Goal: Register for event/course

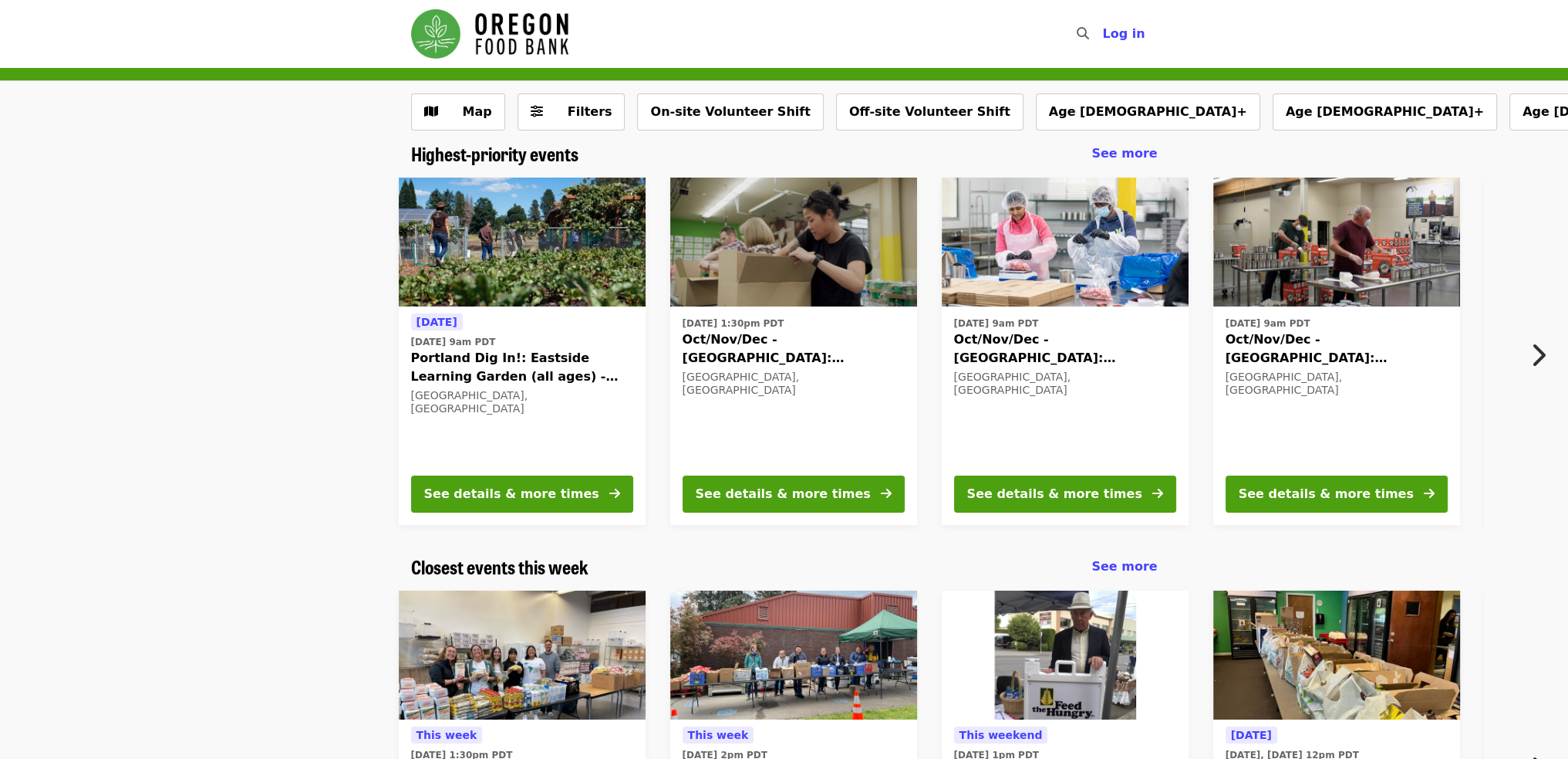
click at [1199, 108] on div "Map Filters On-site Volunteer Shift Off-site Volunteer Shift Age [DEMOGRAPHIC_D…" at bounding box center [784, 112] width 1568 height 62
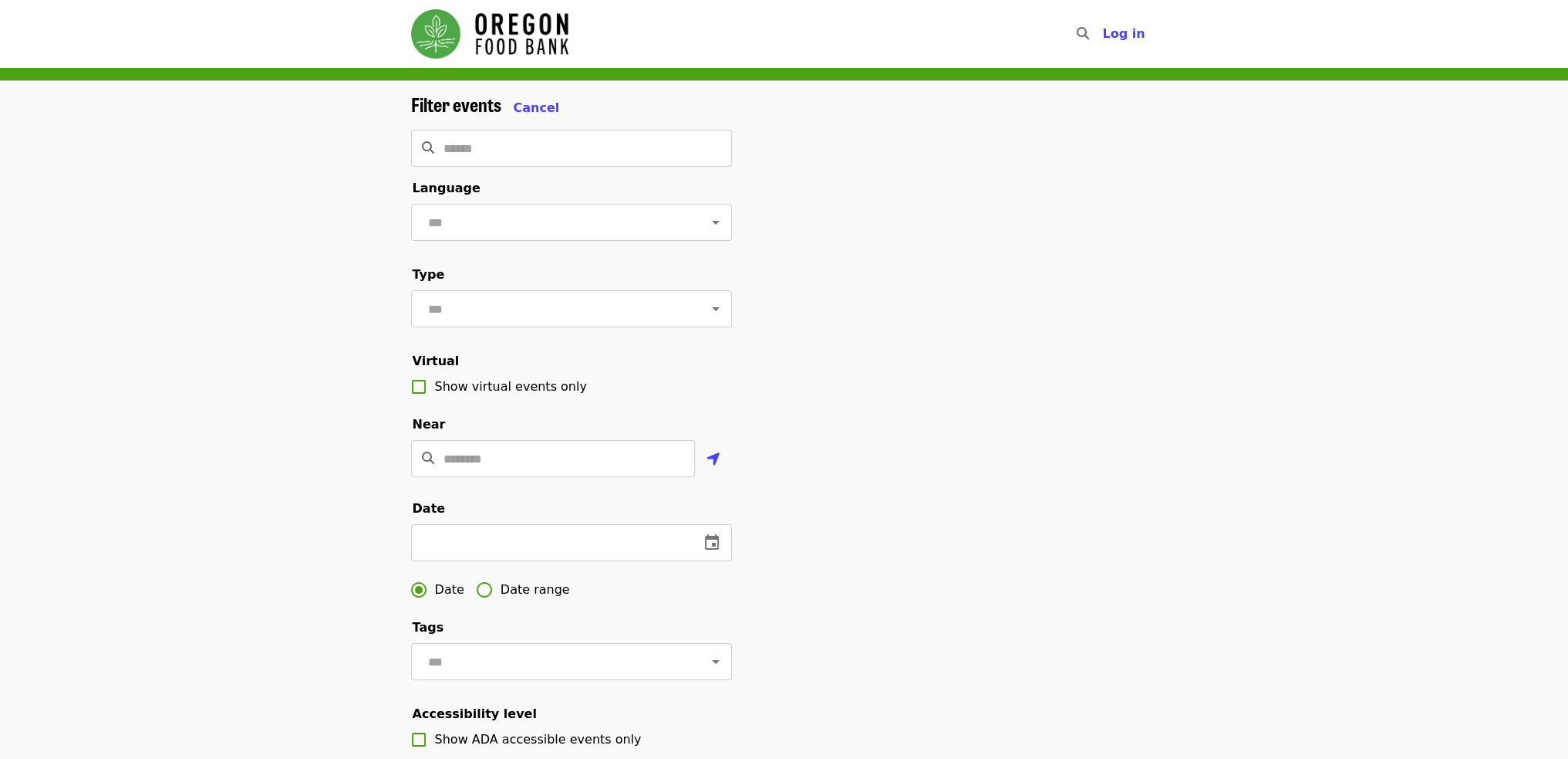
click at [516, 96] on div "Filter events Cancel" at bounding box center [571, 105] width 321 height 24
click at [525, 96] on div "Filter events Cancel" at bounding box center [571, 105] width 321 height 24
click at [529, 113] on span "Cancel" at bounding box center [536, 108] width 46 height 14
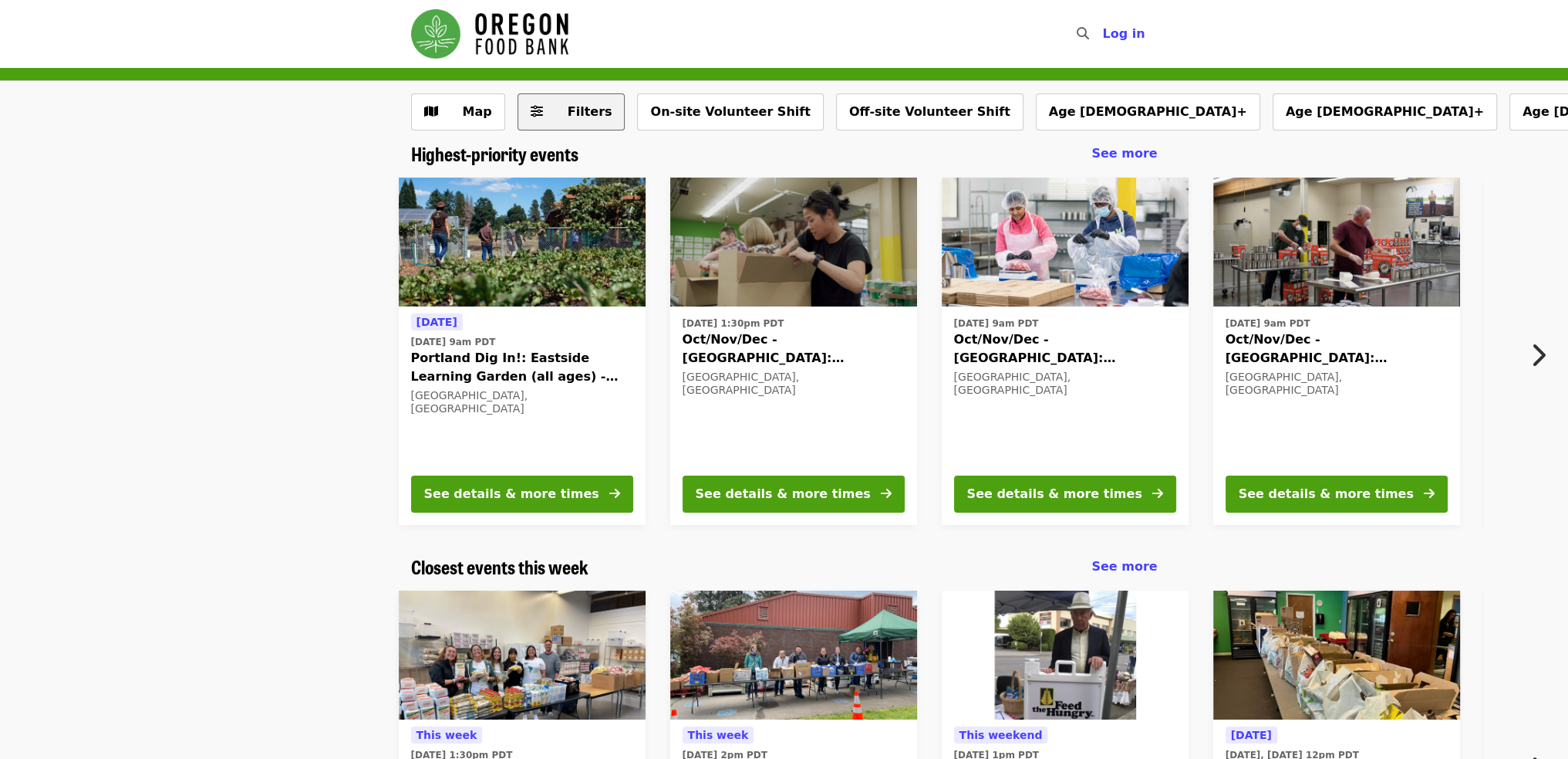
click at [594, 104] on span "Filters" at bounding box center [590, 112] width 45 height 14
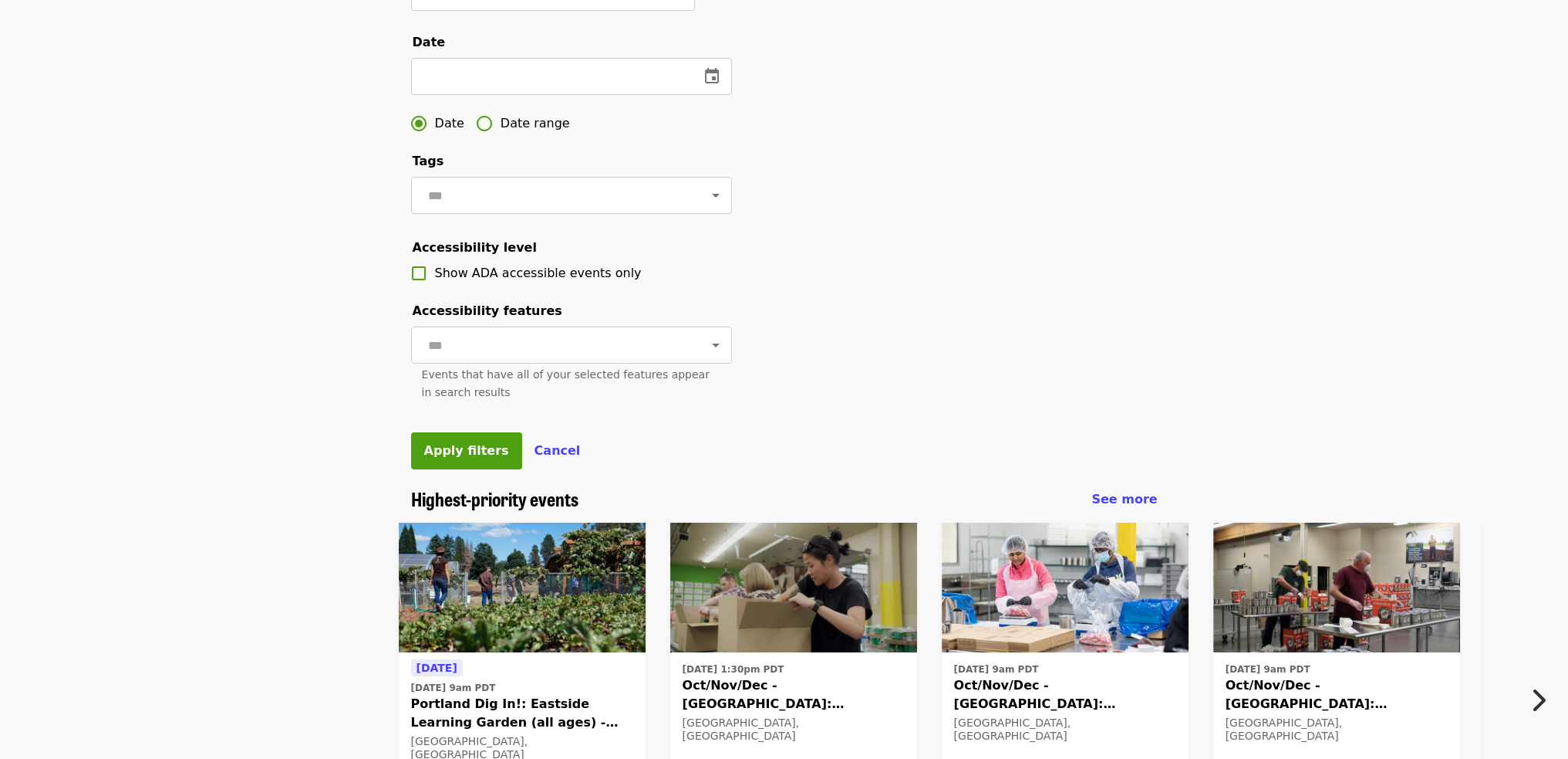
scroll to position [617, 0]
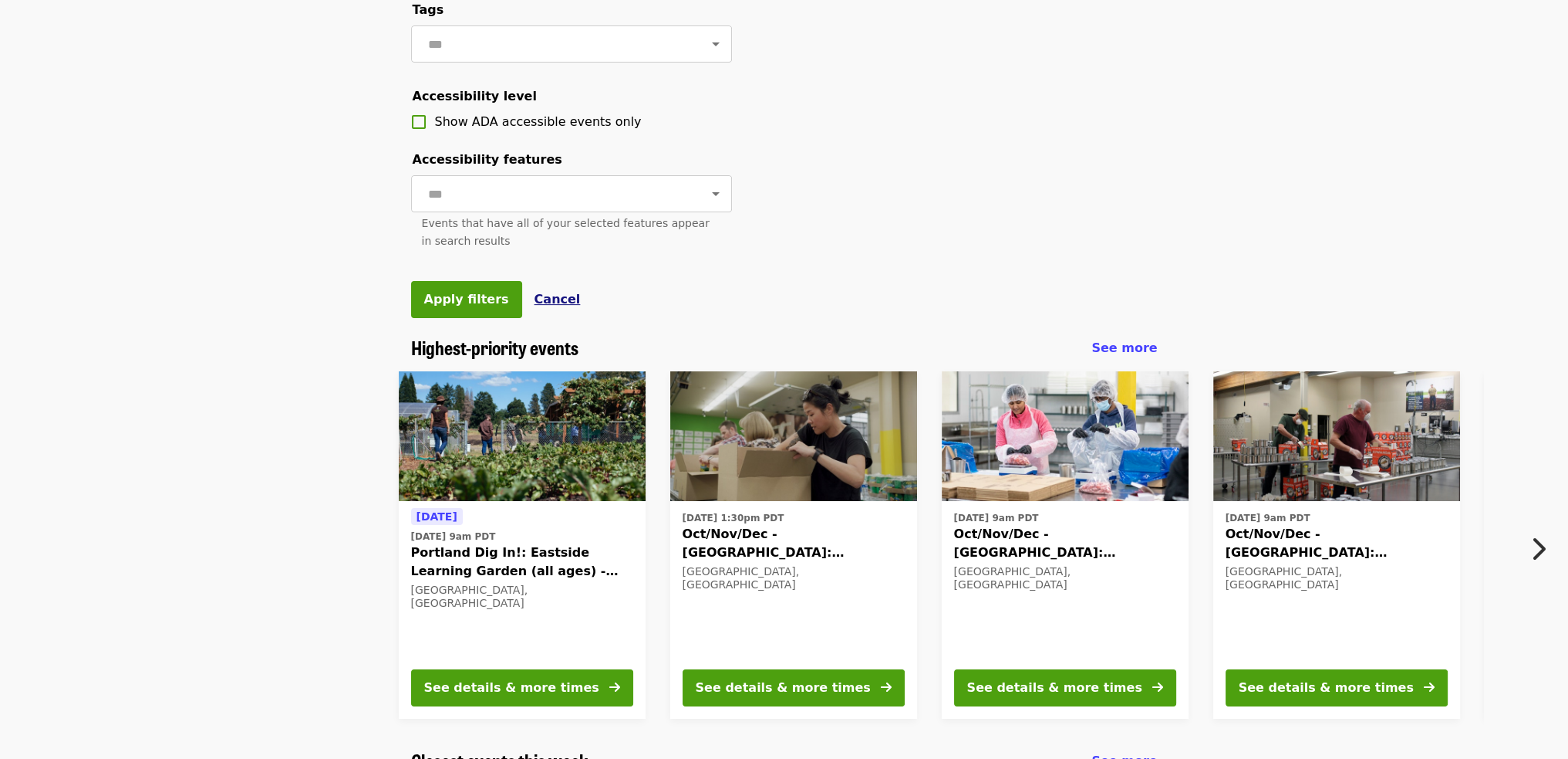
click at [536, 307] on span "Cancel" at bounding box center [558, 299] width 46 height 14
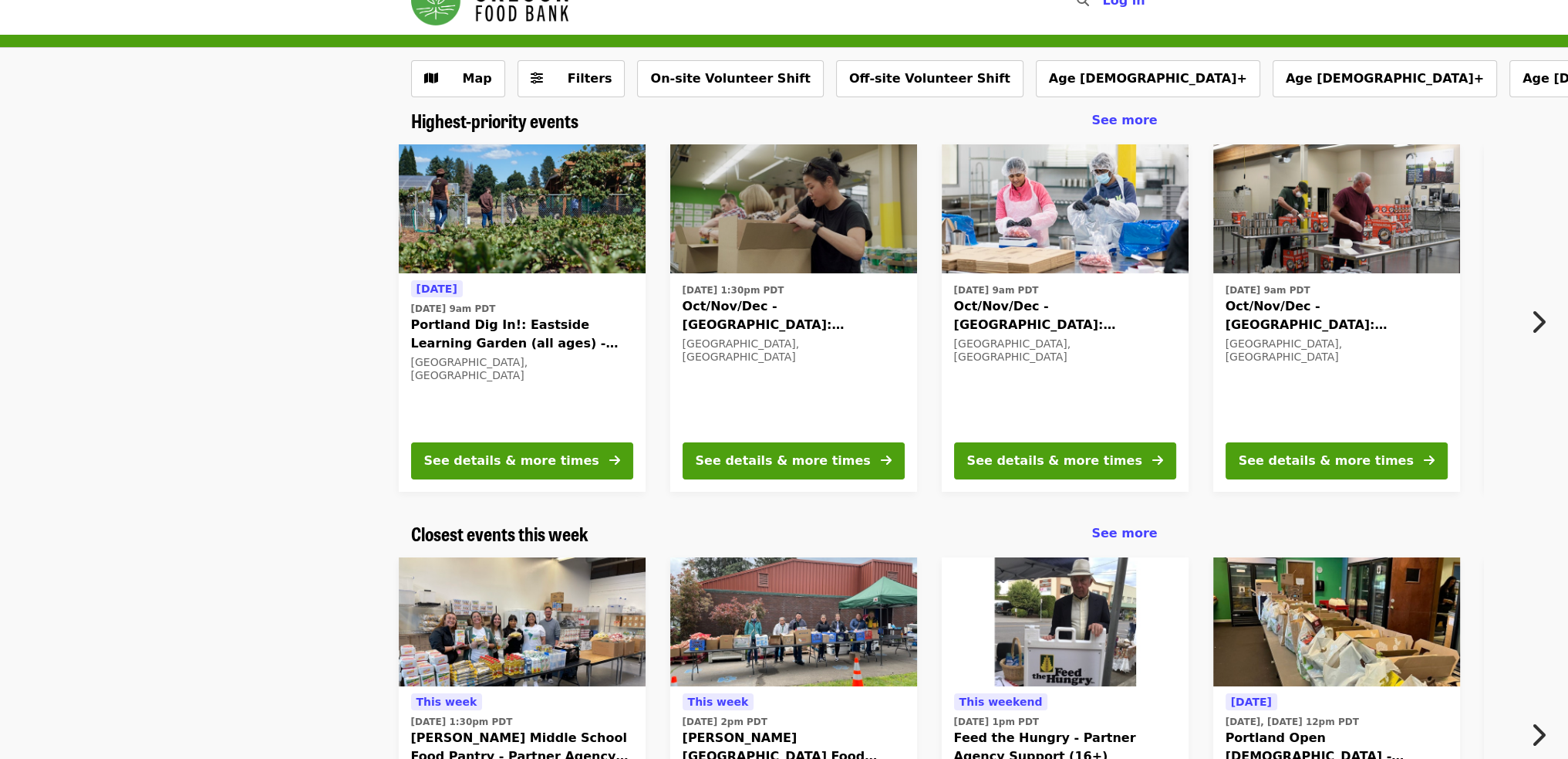
scroll to position [0, 0]
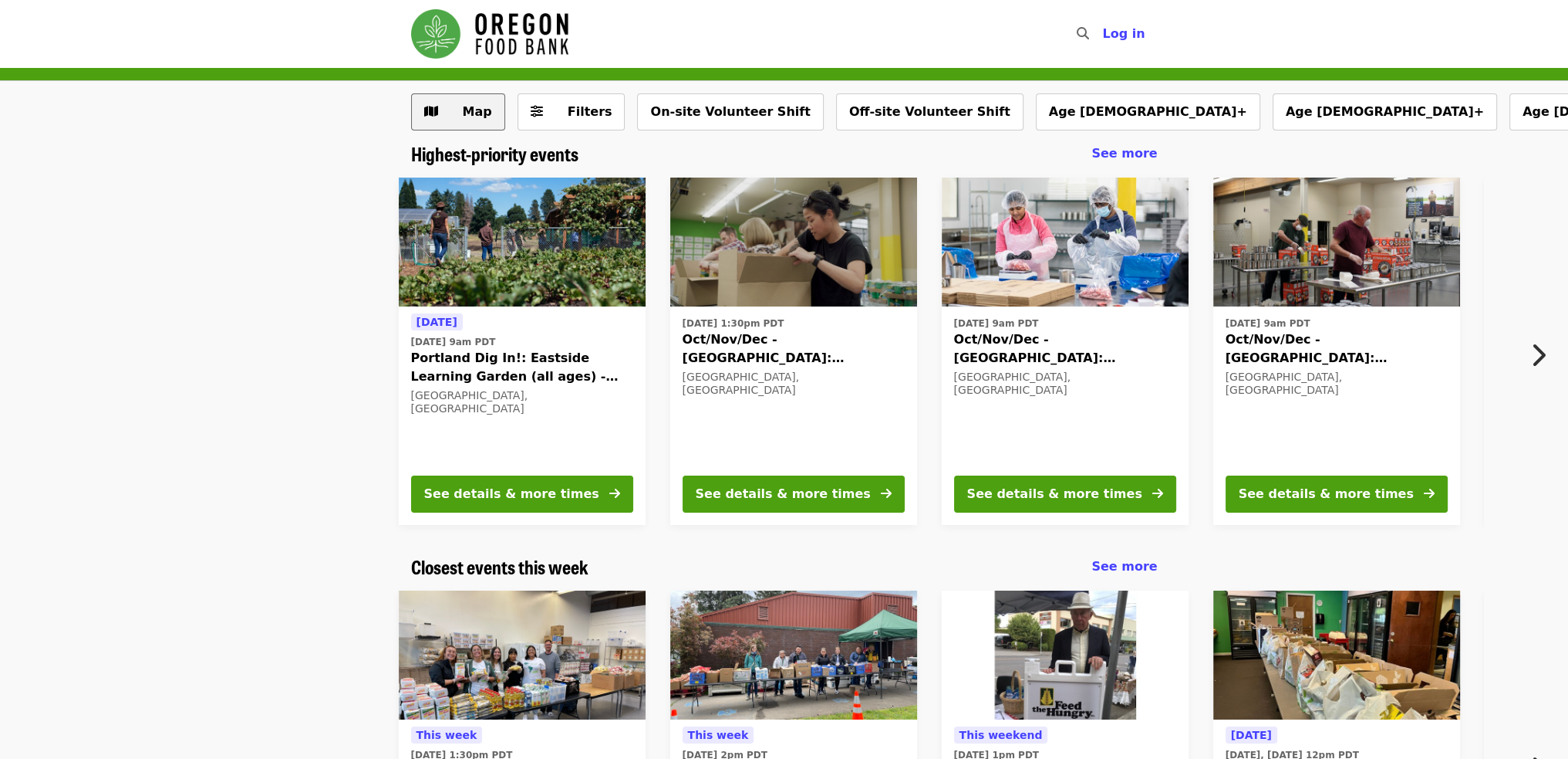
click at [474, 108] on span "Map" at bounding box center [477, 112] width 29 height 14
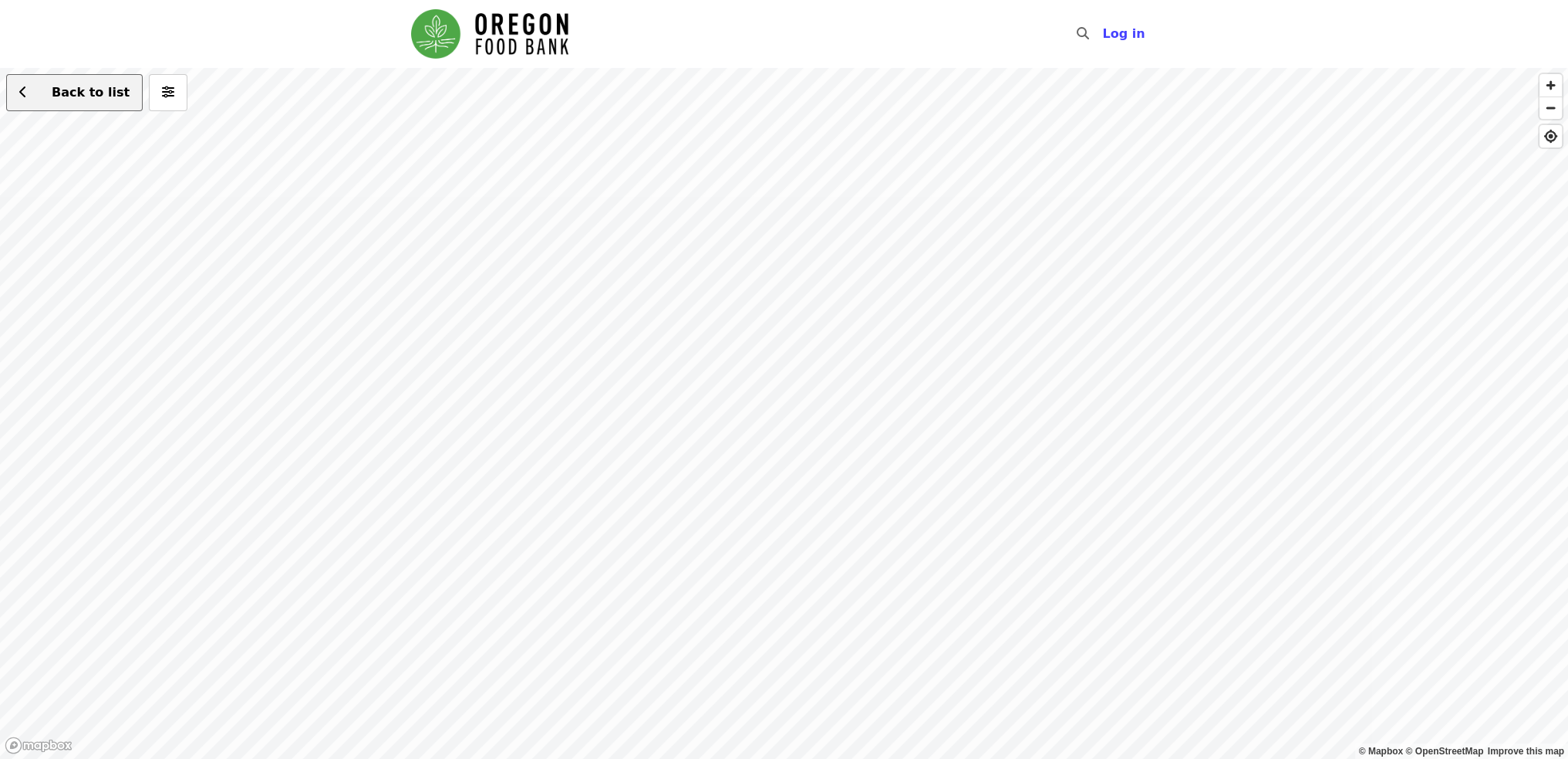
click at [43, 79] on button "Back to list" at bounding box center [75, 92] width 137 height 37
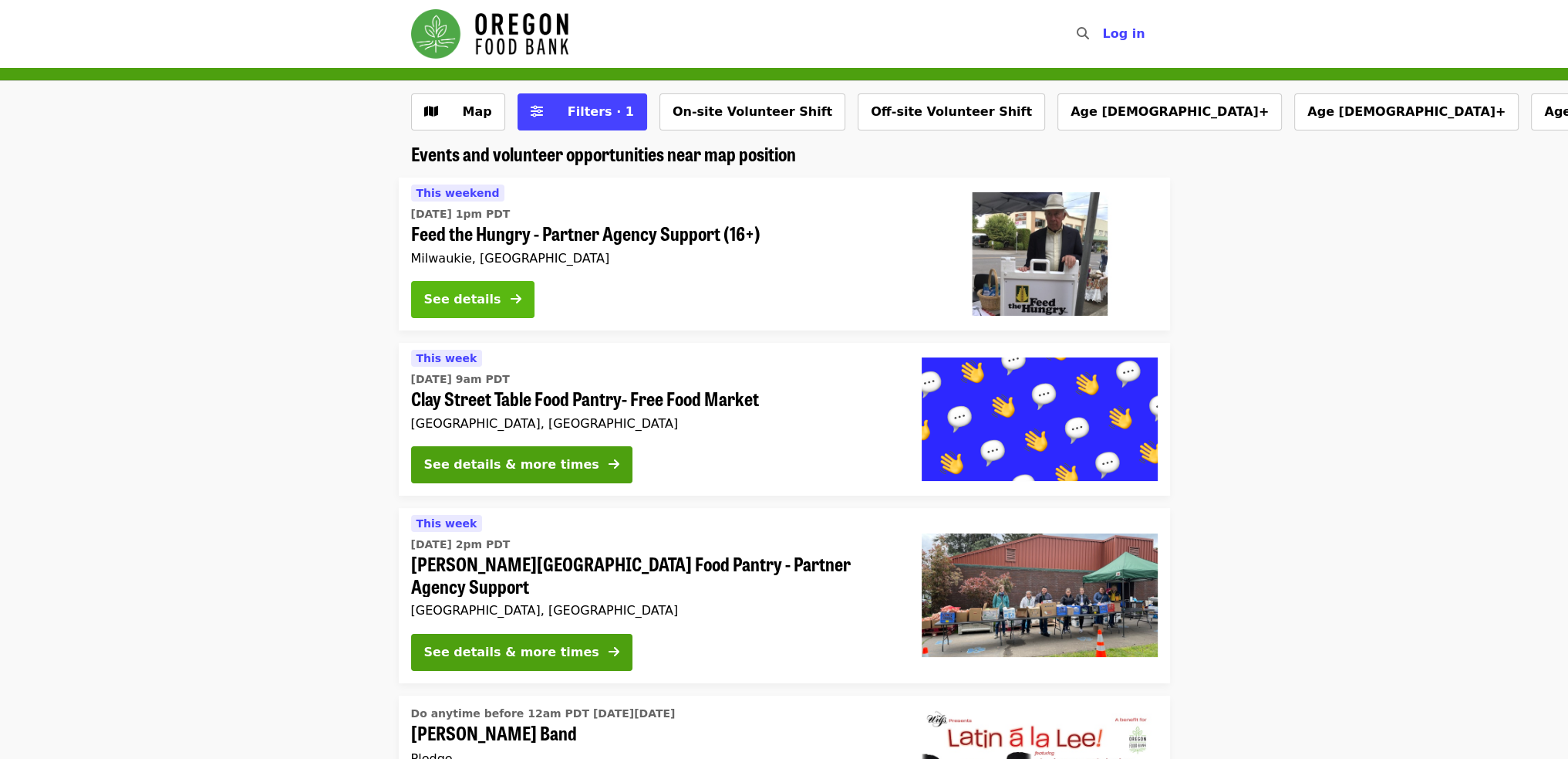
click at [482, 290] on div "See details" at bounding box center [462, 299] width 77 height 18
click at [505, 299] on button "See details" at bounding box center [473, 299] width 123 height 37
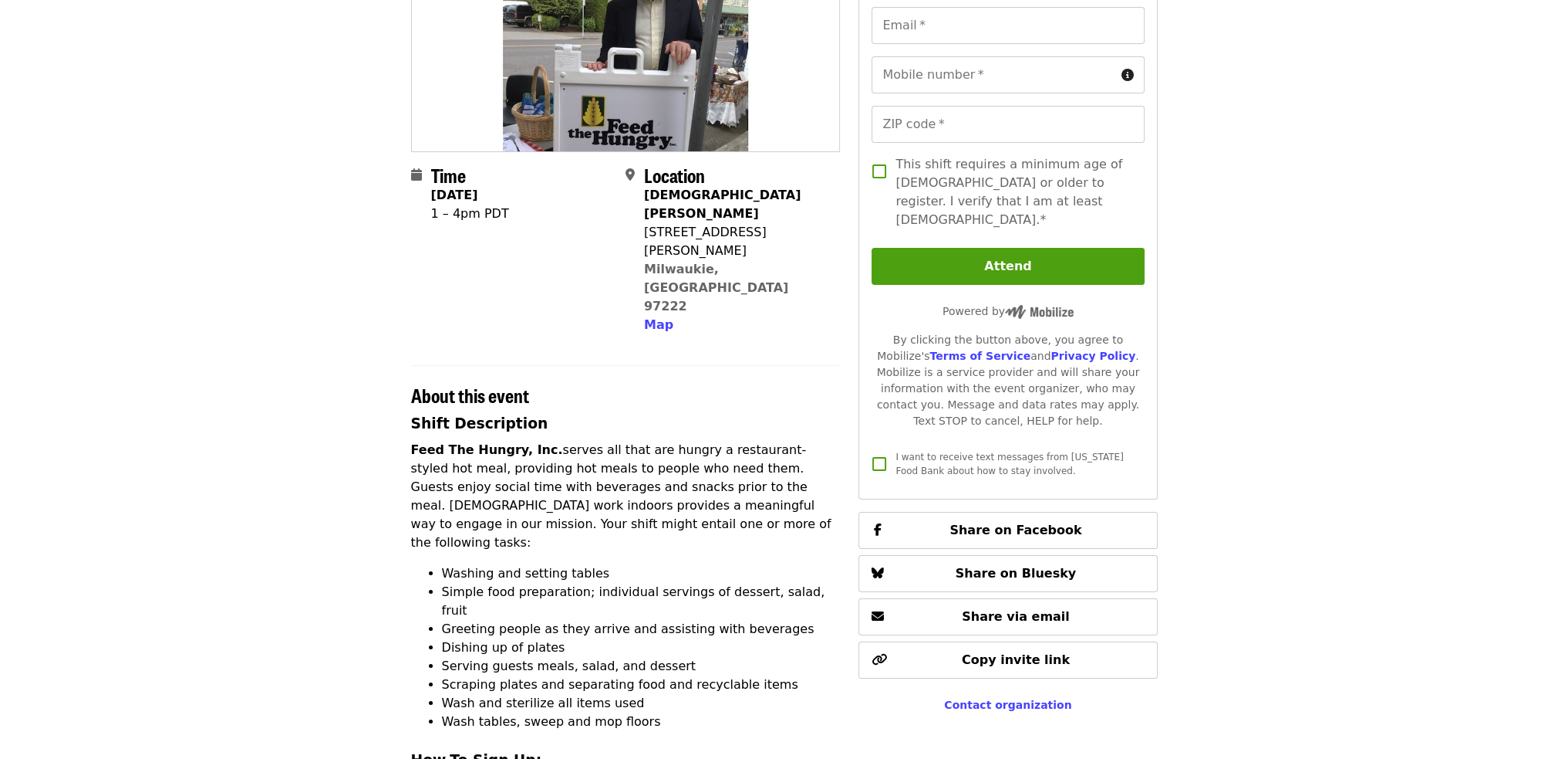
scroll to position [232, 0]
